Goal: Task Accomplishment & Management: Manage account settings

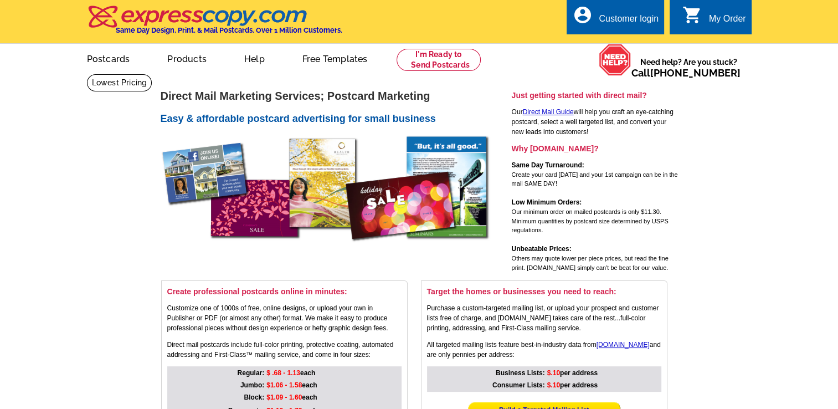
click at [599, 28] on div "Customer login" at bounding box center [629, 22] width 60 height 16
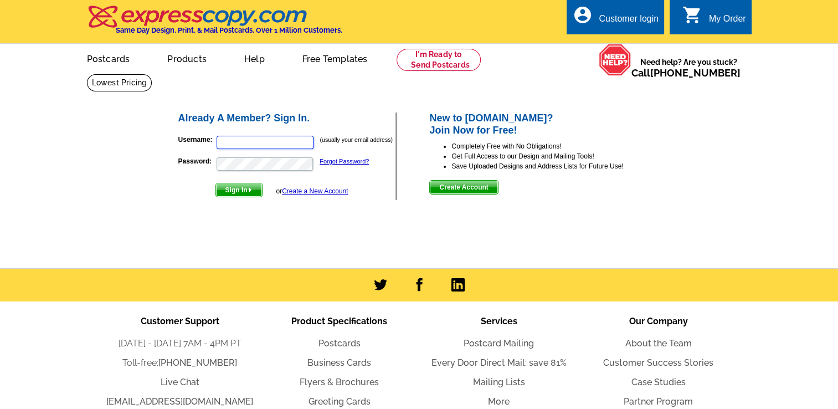
click at [283, 140] on input "Username:" at bounding box center [265, 142] width 97 height 13
type input "patslack@remax.net"
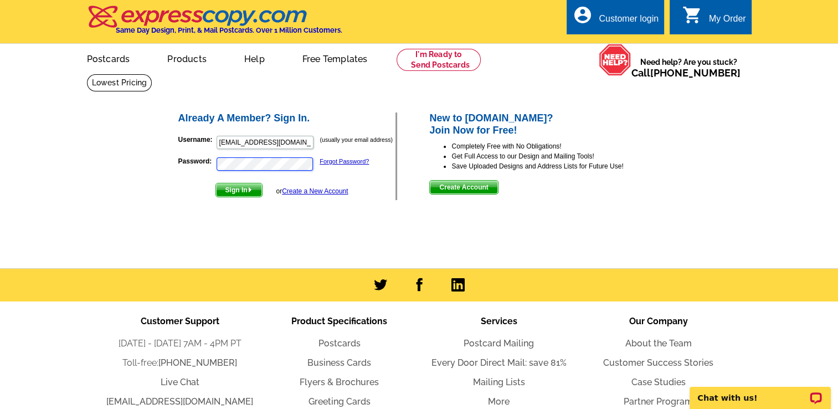
click at [216, 183] on button "Sign In" at bounding box center [239, 190] width 47 height 14
